Goal: Book appointment/travel/reservation

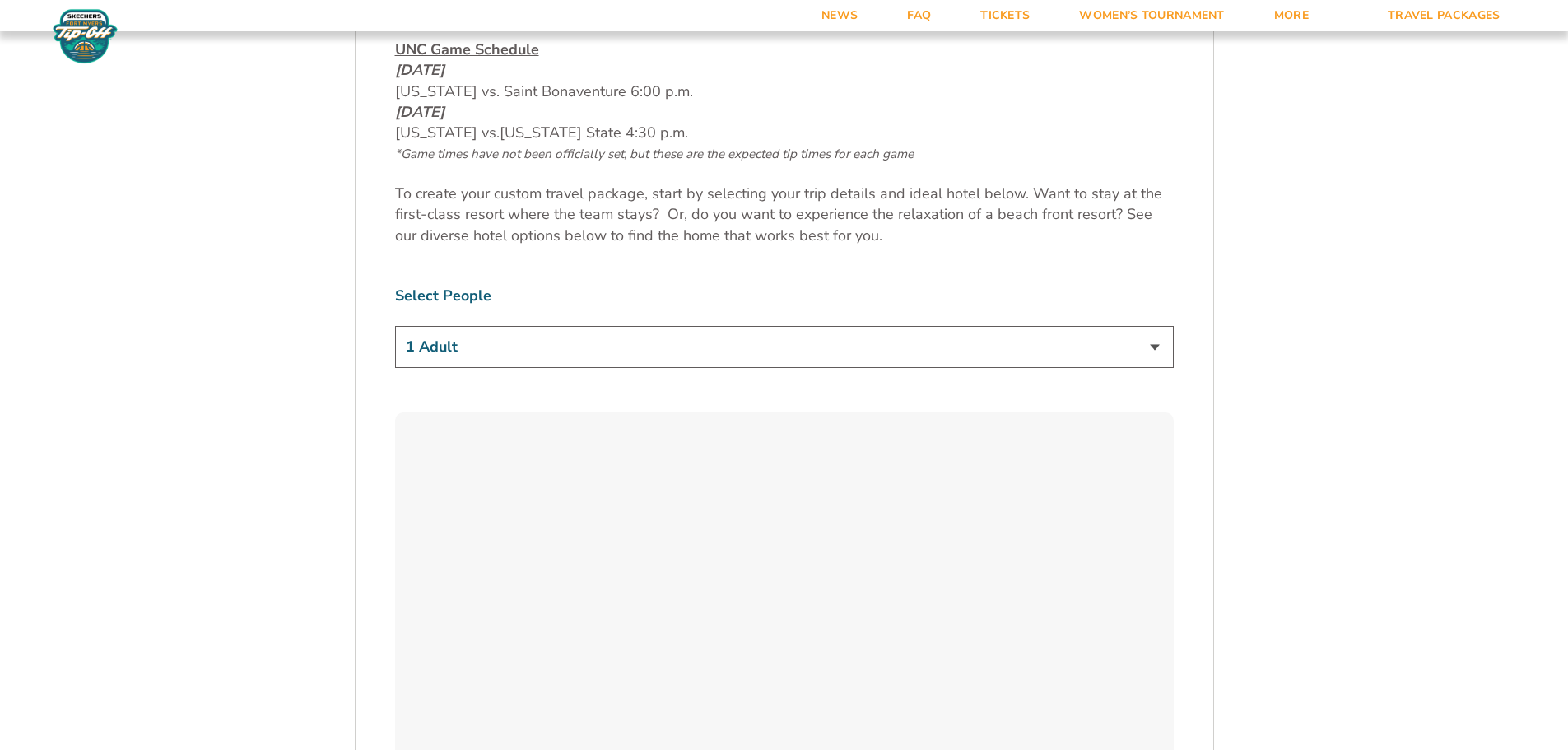
scroll to position [906, 0]
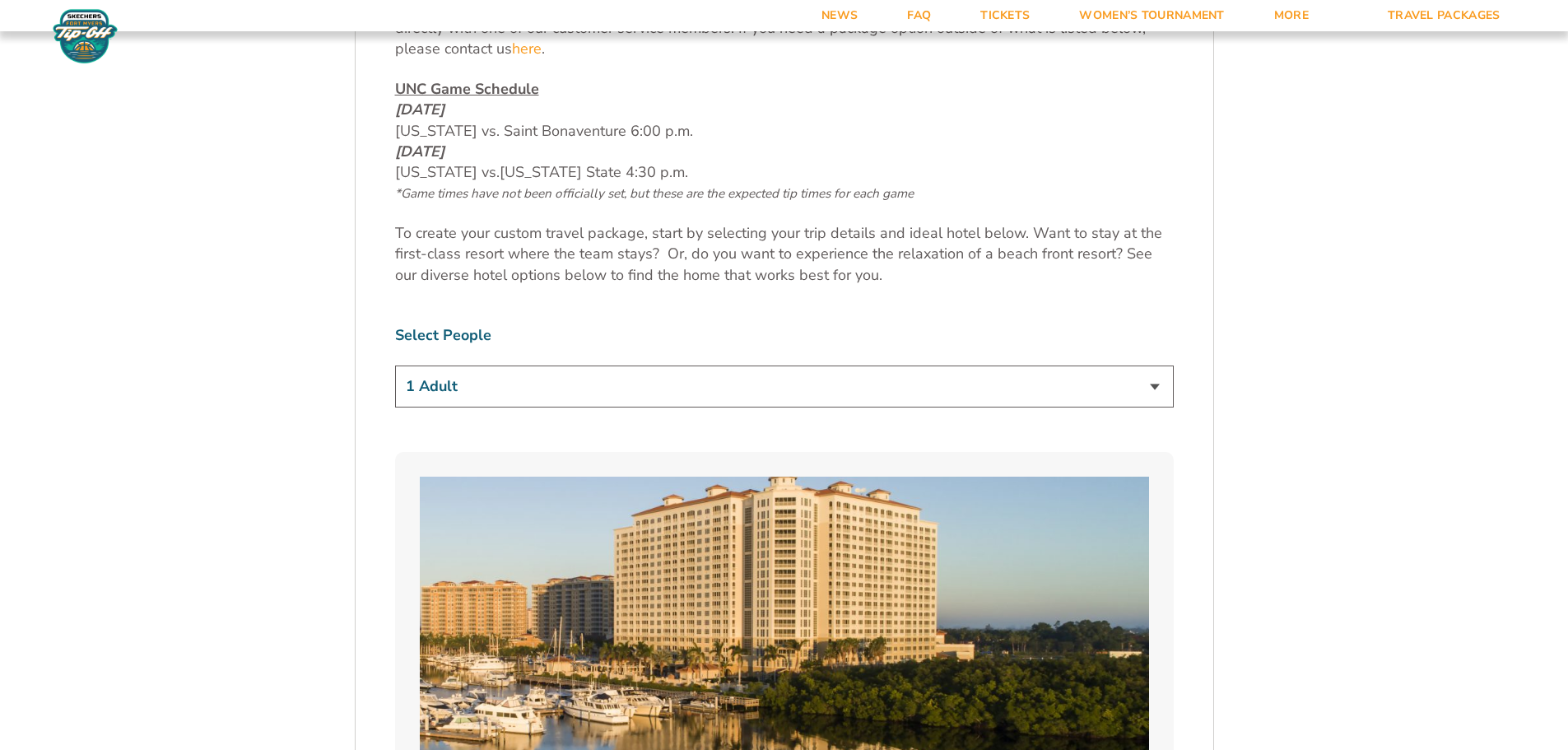
click at [452, 380] on select "1 Adult 2 Adults 3 Adults 4 Adults 2 Adults + 1 Child 2 Adults + 2 Children 2 A…" at bounding box center [784, 386] width 779 height 42
select select "2 Adults"
click at [395, 365] on select "1 Adult 2 Adults 3 Adults 4 Adults 2 Adults + 1 Child 2 Adults + 2 Children 2 A…" at bounding box center [784, 386] width 779 height 42
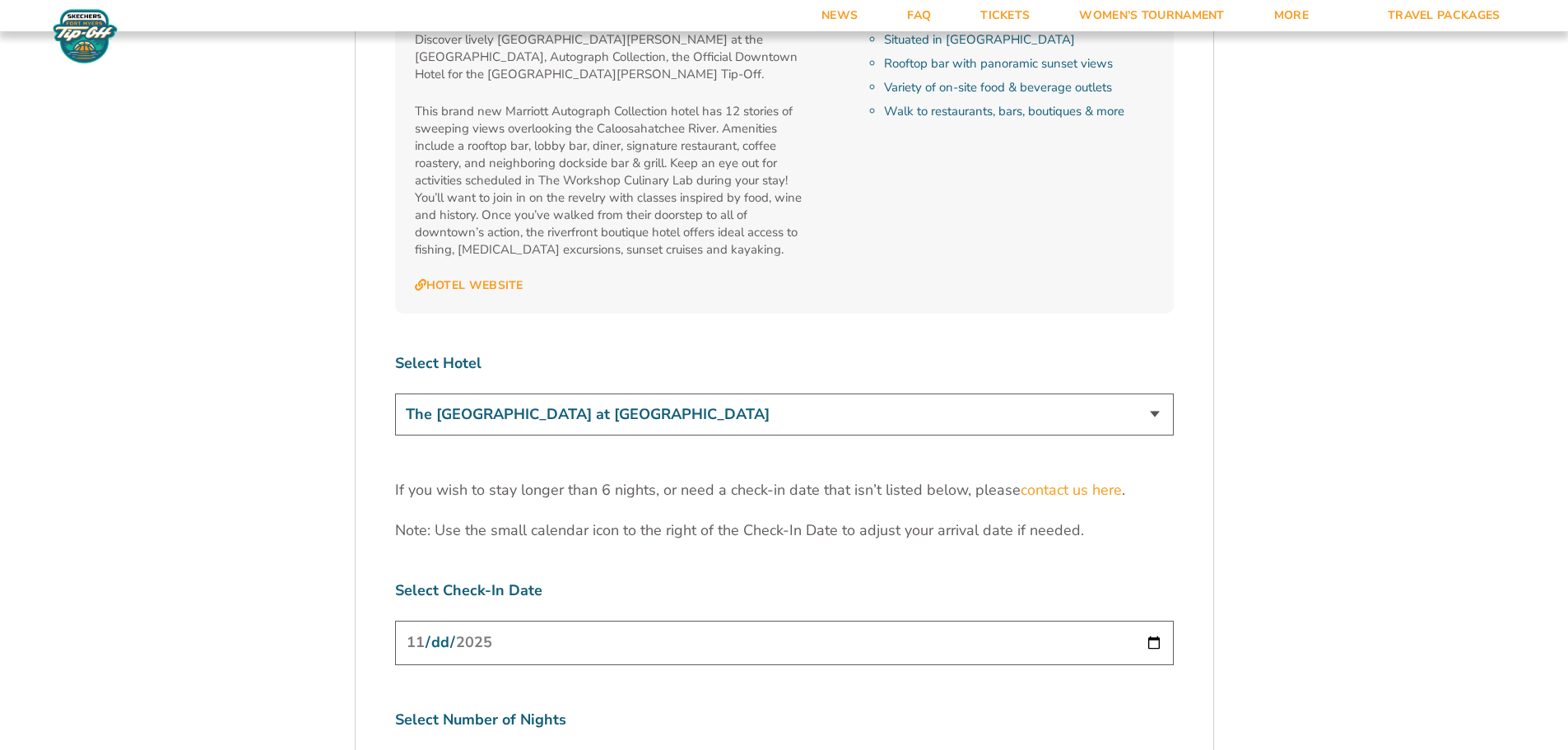
scroll to position [4860, 0]
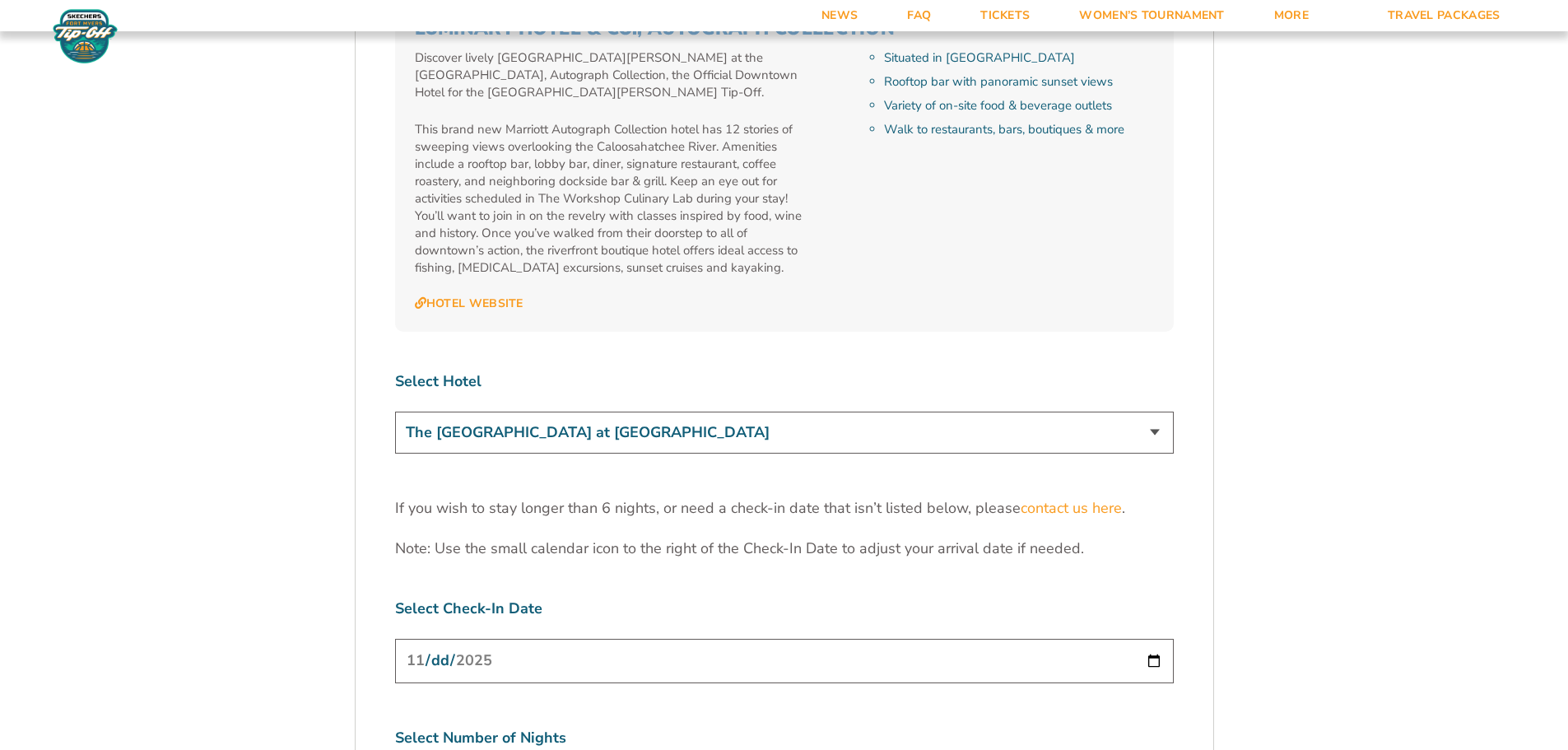
click at [474, 412] on select "The [GEOGRAPHIC_DATA] at [GEOGRAPHIC_DATA] [GEOGRAPHIC_DATA] [GEOGRAPHIC_DATA],…" at bounding box center [784, 433] width 779 height 42
select select "18477"
click at [395, 412] on select "The [GEOGRAPHIC_DATA] at [GEOGRAPHIC_DATA] [GEOGRAPHIC_DATA] [GEOGRAPHIC_DATA],…" at bounding box center [784, 433] width 779 height 42
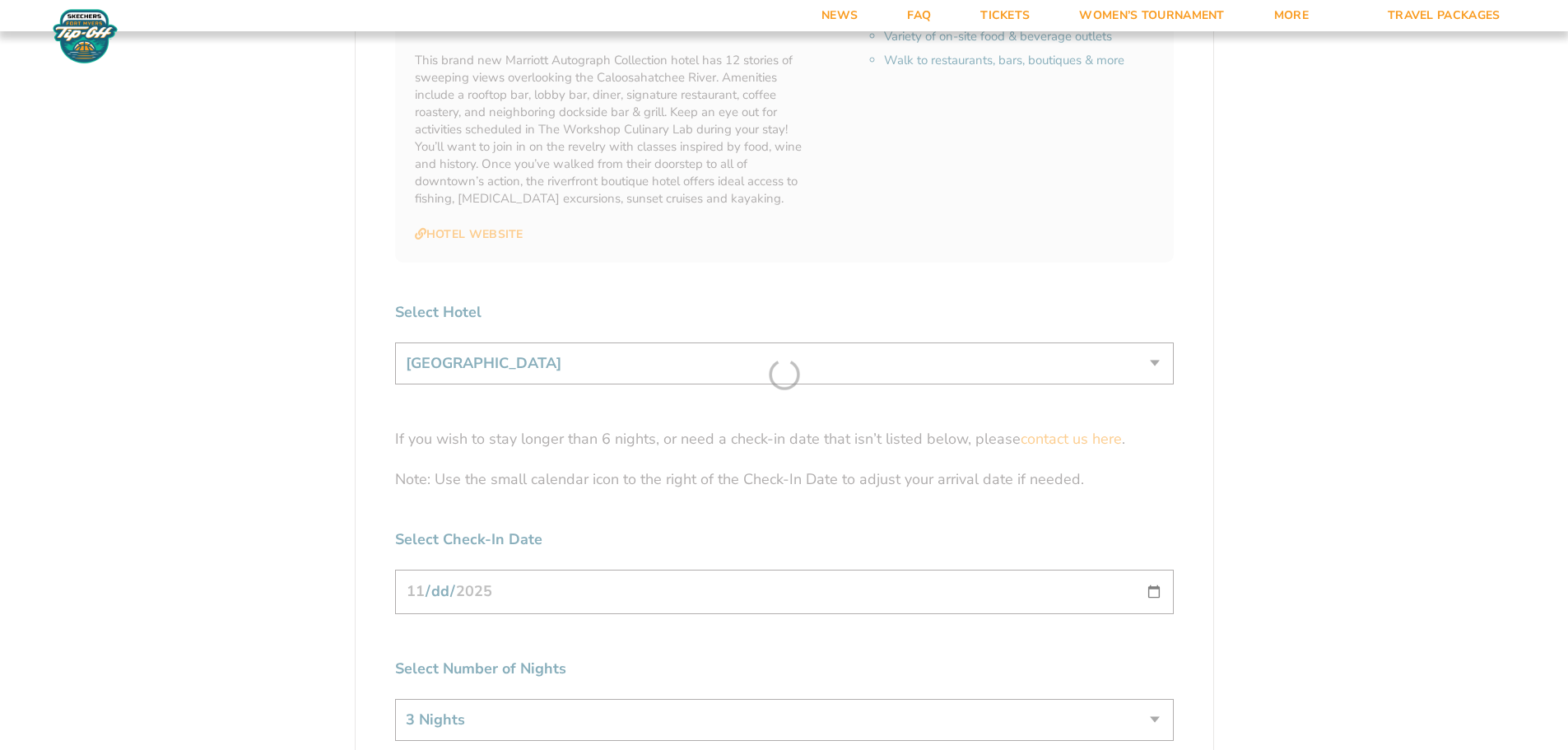
scroll to position [5107, 0]
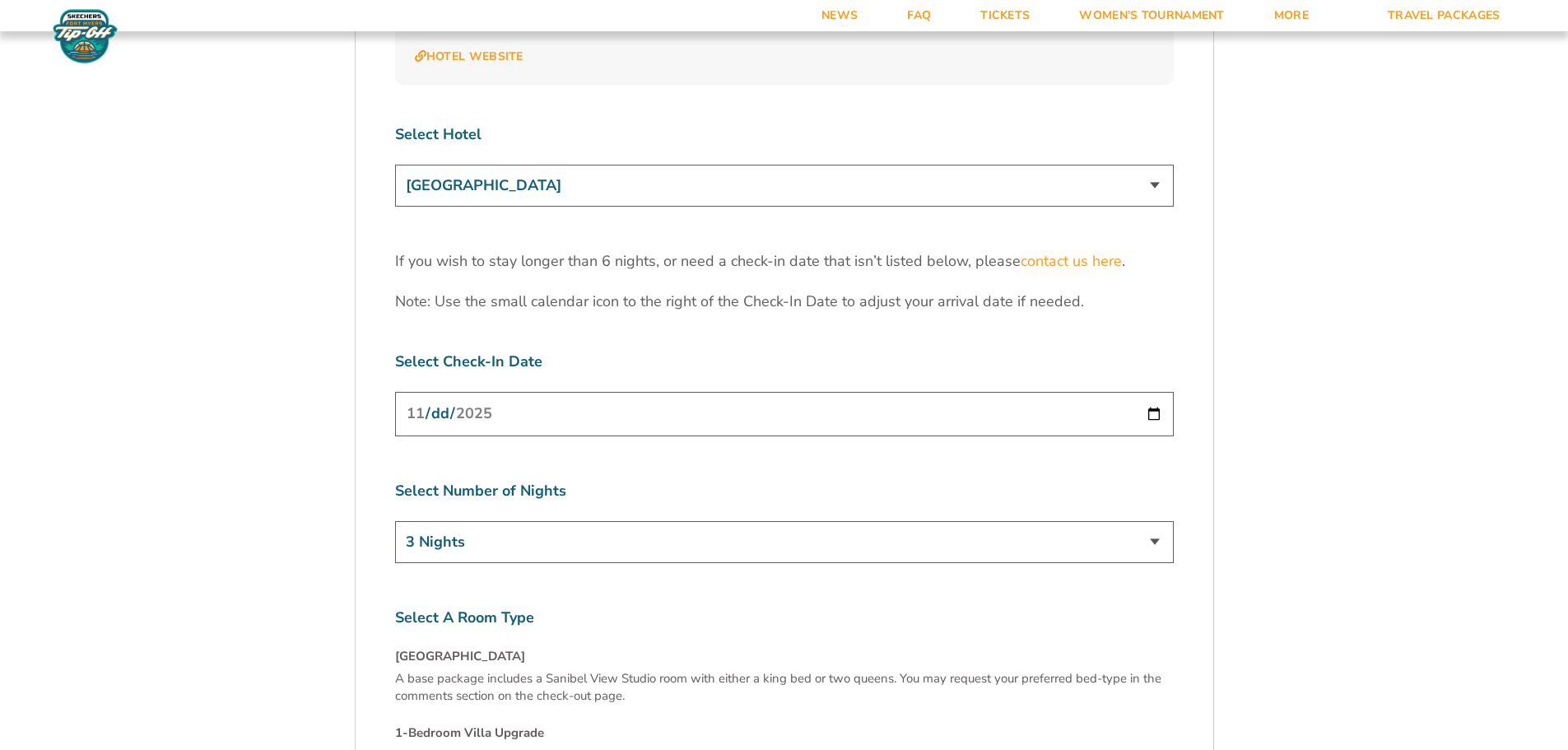
click at [486, 392] on input "[DATE]" at bounding box center [784, 414] width 779 height 44
click at [1152, 392] on input "[DATE]" at bounding box center [784, 414] width 779 height 44
type input "[DATE]"
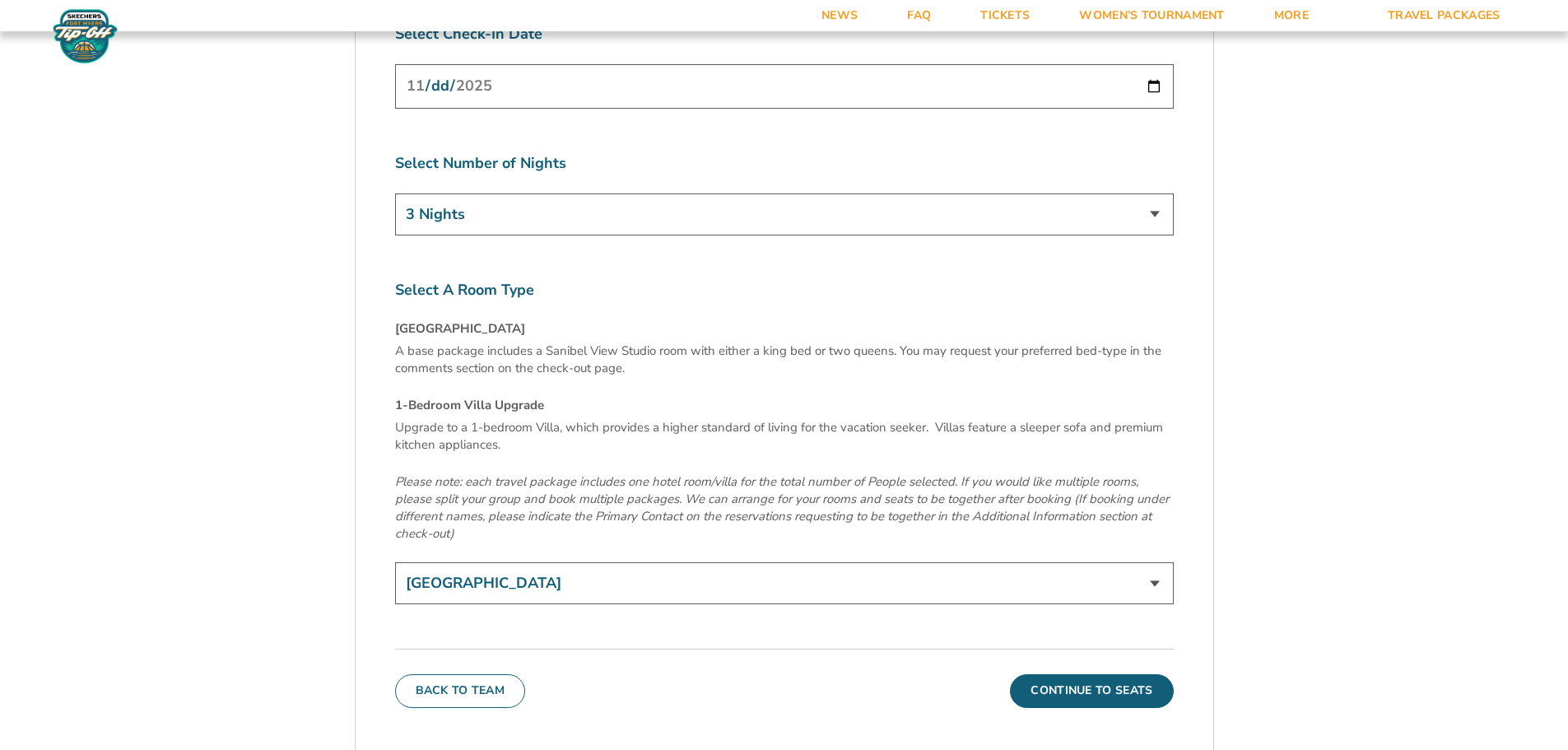
scroll to position [5436, 0]
click at [657, 561] on select "[GEOGRAPHIC_DATA] 1-Bedroom Villa Upgrade (+$165 per night)" at bounding box center [784, 581] width 779 height 42
click at [1111, 673] on button "Continue To Seats" at bounding box center [1092, 689] width 163 height 33
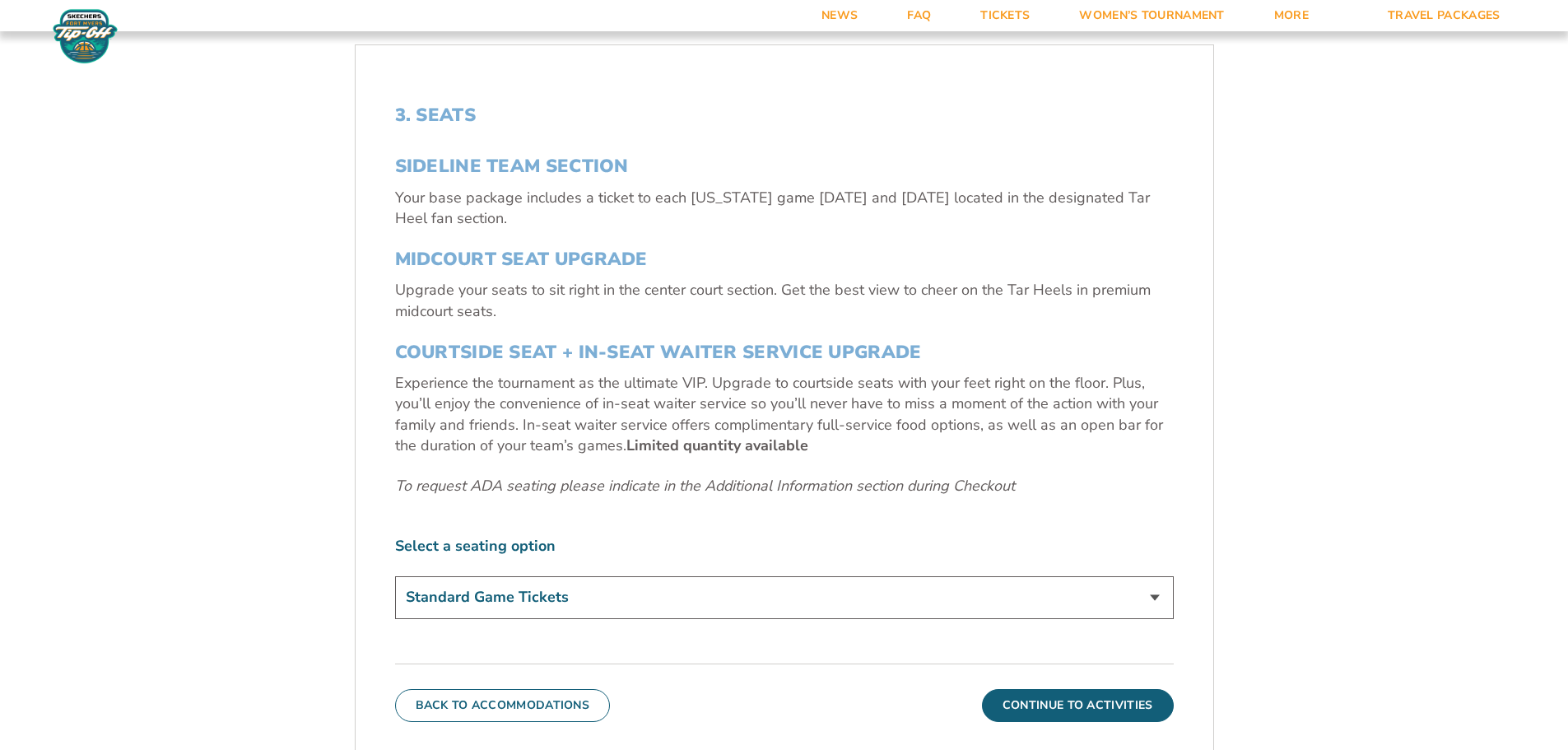
scroll to position [602, 0]
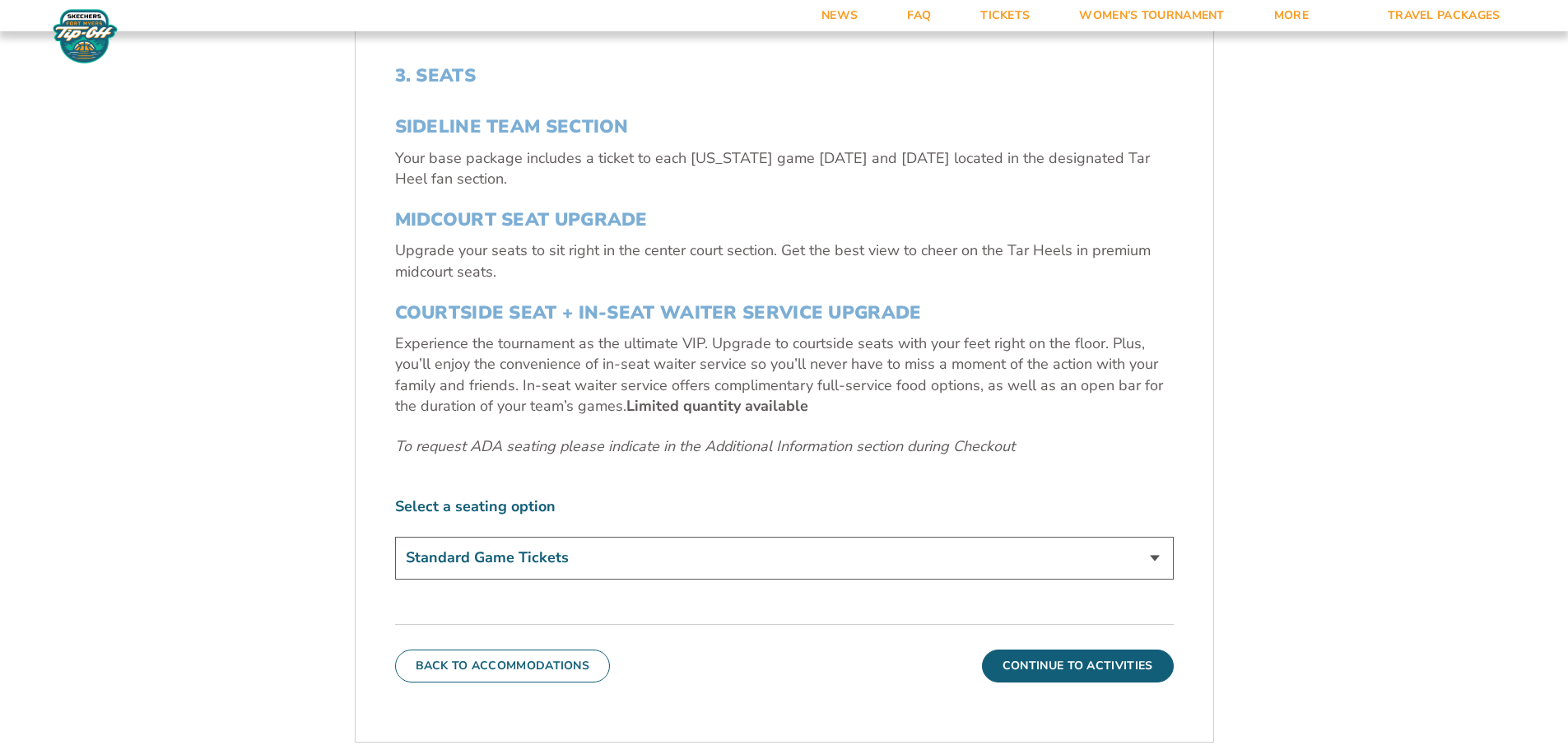
click at [681, 553] on select "Standard Game Tickets Midcourt Seat Upgrade (+$140 per person) Courtside Seat +…" at bounding box center [784, 558] width 779 height 42
select select "Midcourt Seat Upgrade"
click at [395, 537] on select "Standard Game Tickets Midcourt Seat Upgrade (+$140 per person) Courtside Seat +…" at bounding box center [784, 558] width 779 height 42
click at [1037, 674] on button "Continue To Activities" at bounding box center [1077, 666] width 192 height 33
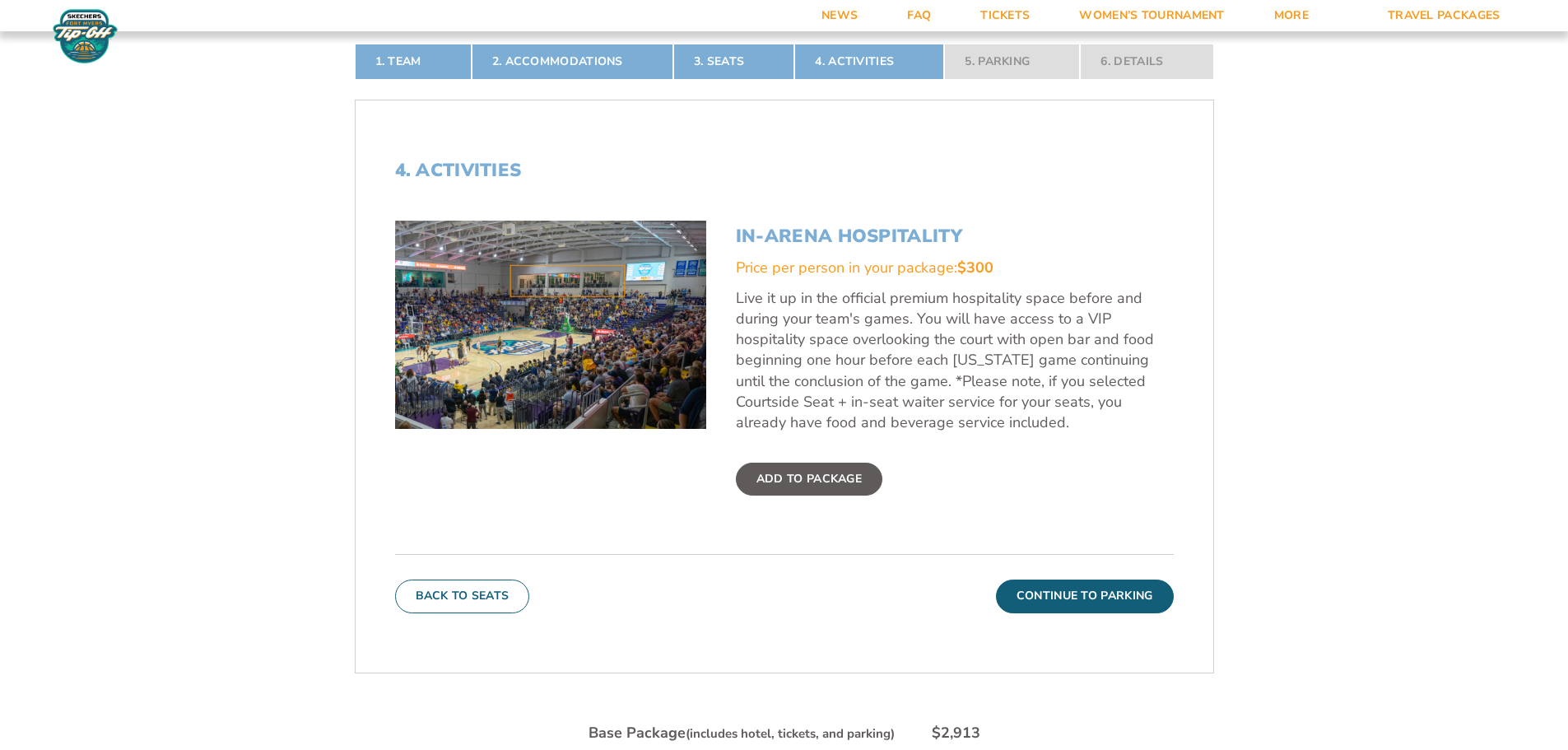
scroll to position [520, 0]
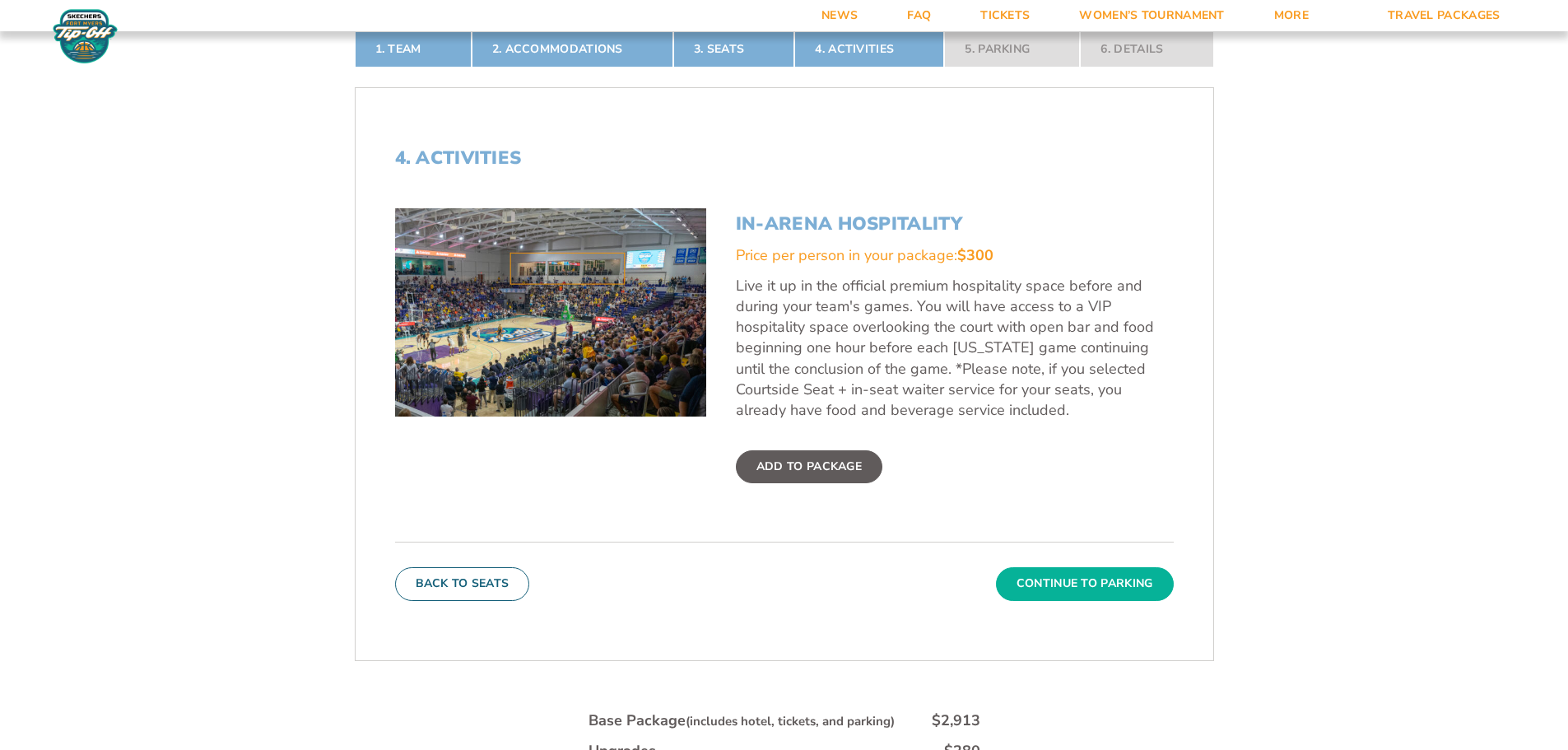
click at [1082, 582] on button "Continue To Parking" at bounding box center [1085, 584] width 178 height 33
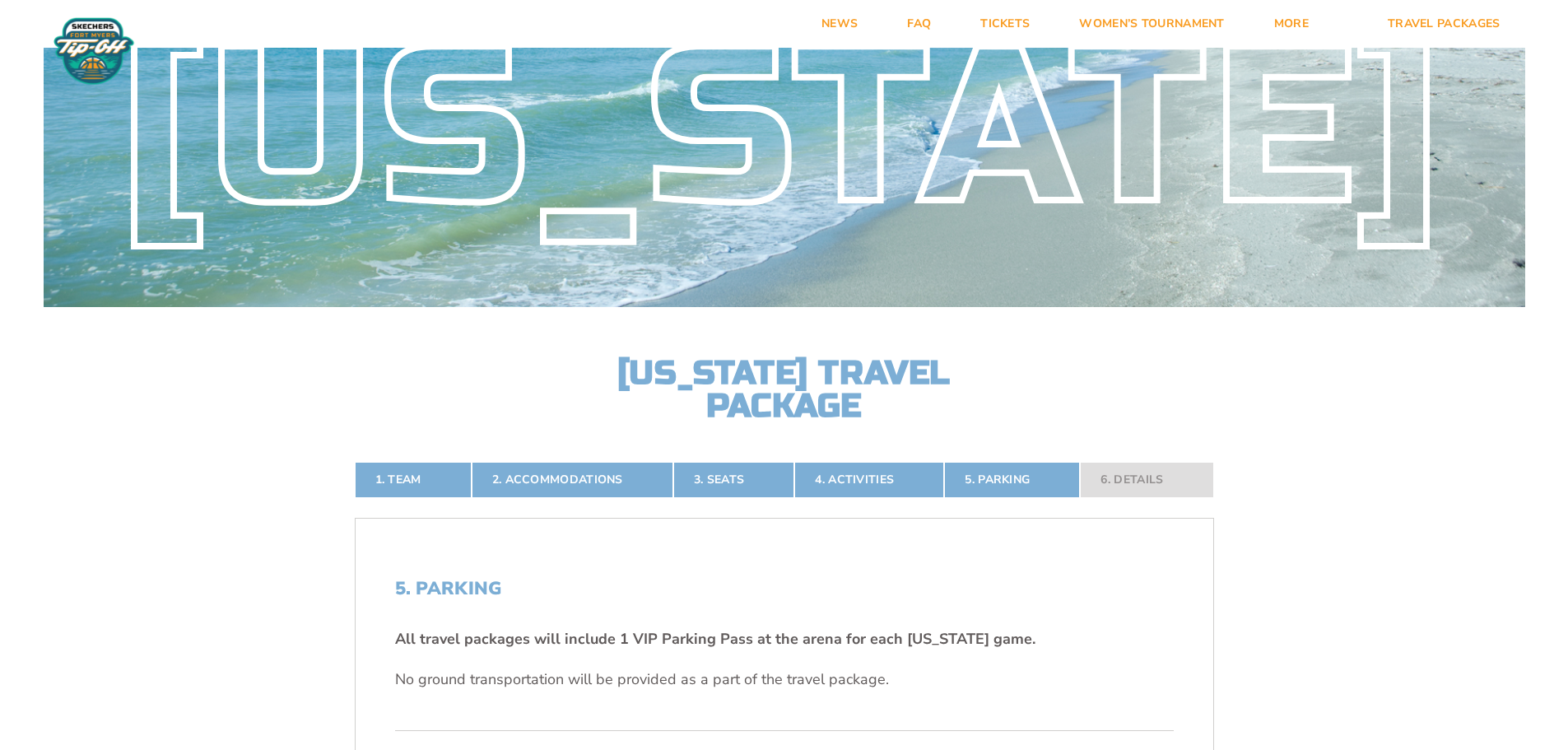
scroll to position [0, 0]
